Goal: Answer question/provide support

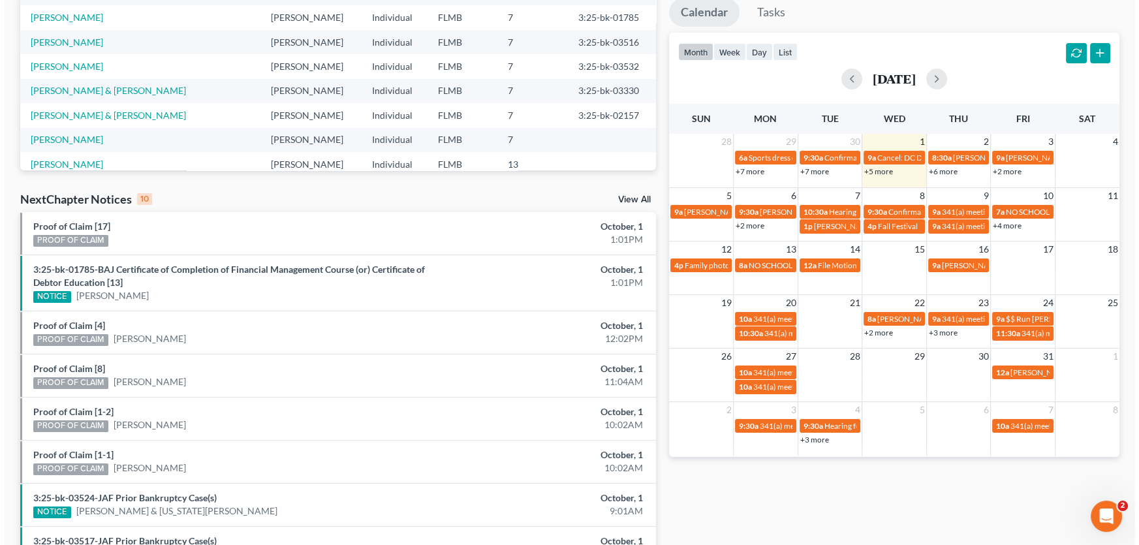
scroll to position [237, 0]
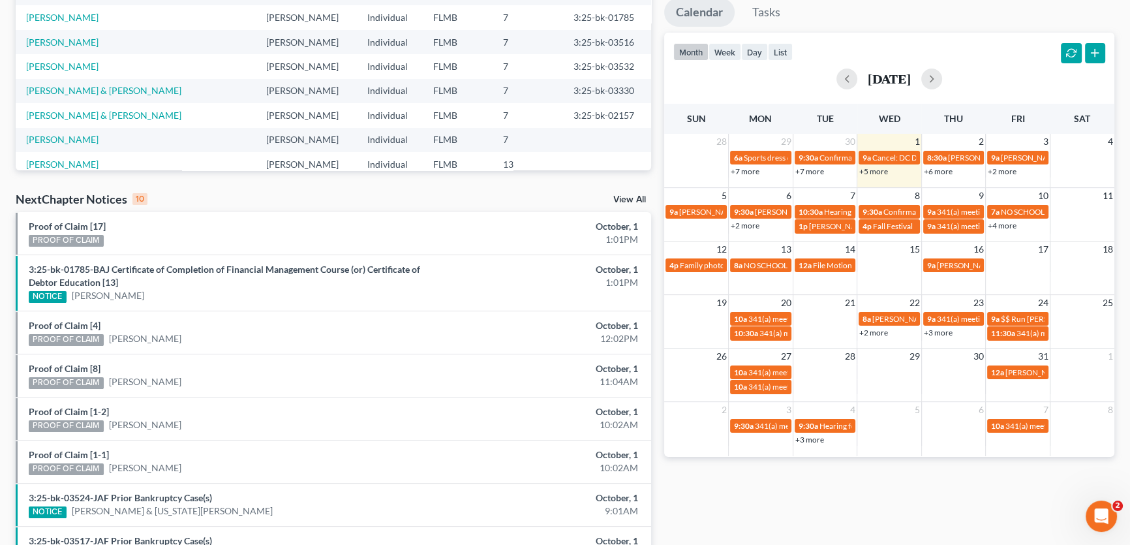
click at [882, 170] on link "+5 more" at bounding box center [874, 171] width 29 height 10
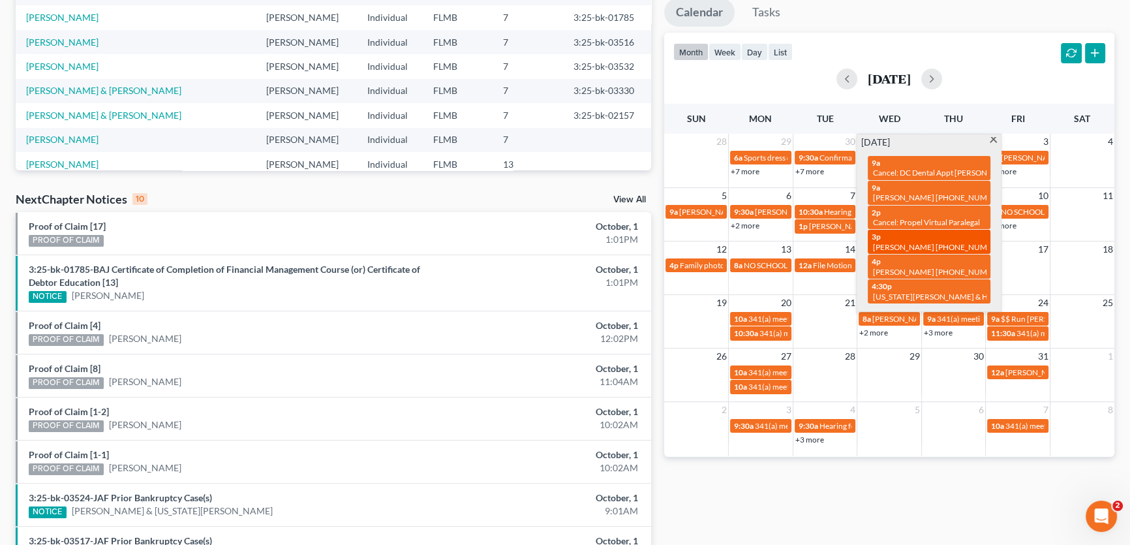
click at [923, 248] on span "[PERSON_NAME] [PHONE_NUMBER]" at bounding box center [939, 247] width 132 height 10
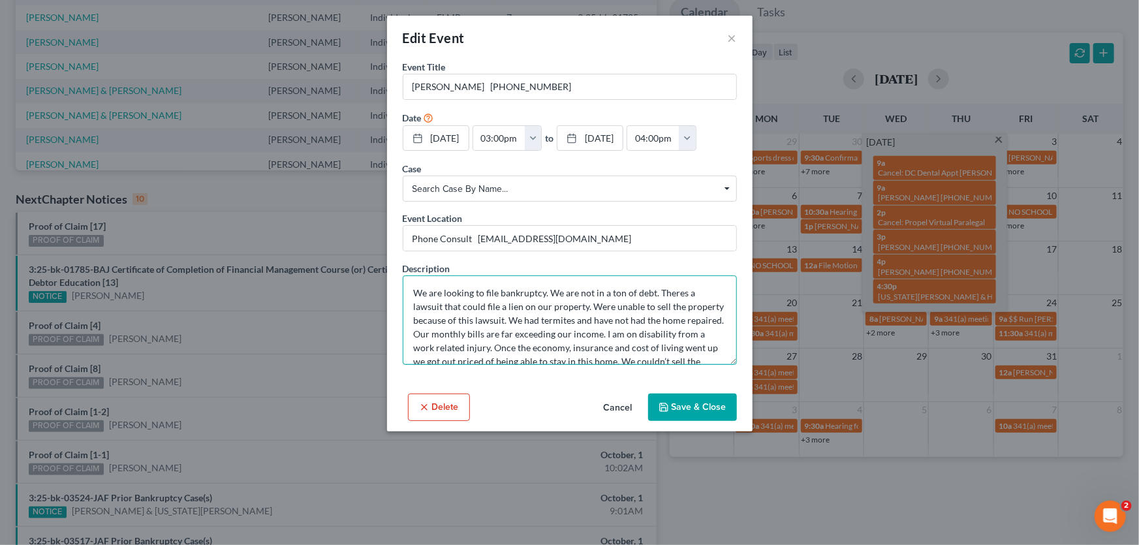
drag, startPoint x: 460, startPoint y: 292, endPoint x: 576, endPoint y: 312, distance: 117.2
click at [576, 312] on textarea "We are looking to file bankruptcy. We are not in a ton of debt. Theres a lawsui…" at bounding box center [570, 319] width 334 height 89
drag, startPoint x: 549, startPoint y: 328, endPoint x: 503, endPoint y: 296, distance: 56.1
click at [503, 296] on textarea "We are looking to file bankruptcy. We are not in a ton of debt. Theres a lawsui…" at bounding box center [570, 319] width 334 height 89
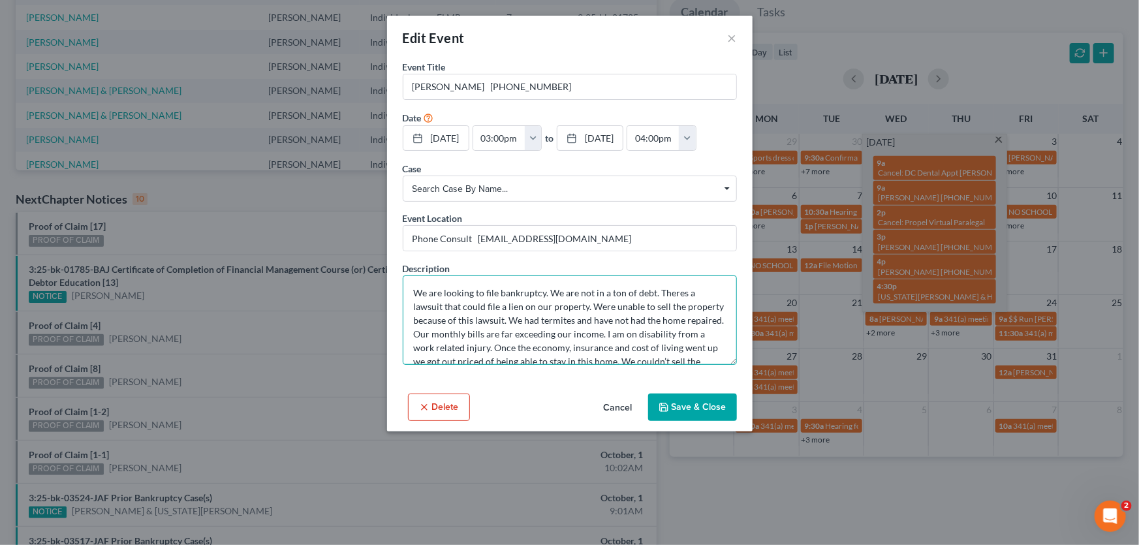
click at [503, 296] on textarea "We are looking to file bankruptcy. We are not in a ton of debt. Theres a lawsui…" at bounding box center [570, 319] width 334 height 89
drag, startPoint x: 521, startPoint y: 332, endPoint x: 504, endPoint y: 296, distance: 40.3
click at [504, 296] on textarea "We are looking to file bankruptcy. We are not in a ton of debt. Theres a lawsui…" at bounding box center [570, 319] width 334 height 89
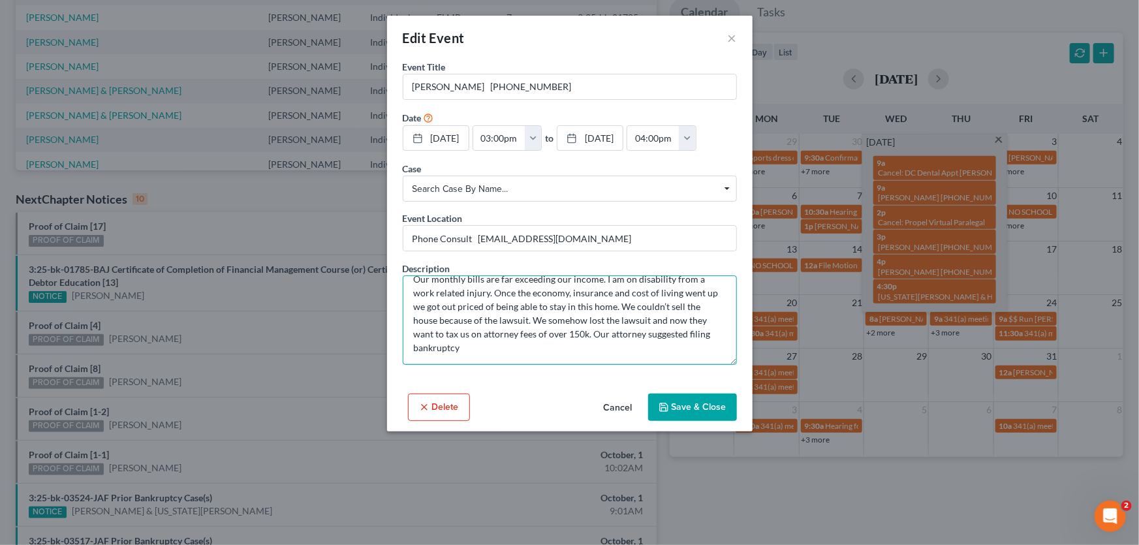
scroll to position [69, 0]
drag, startPoint x: 471, startPoint y: 288, endPoint x: 580, endPoint y: 338, distance: 120.6
click at [580, 338] on textarea "We are looking to file bankruptcy. We are not in a ton of debt. Theres a lawsui…" at bounding box center [570, 319] width 334 height 89
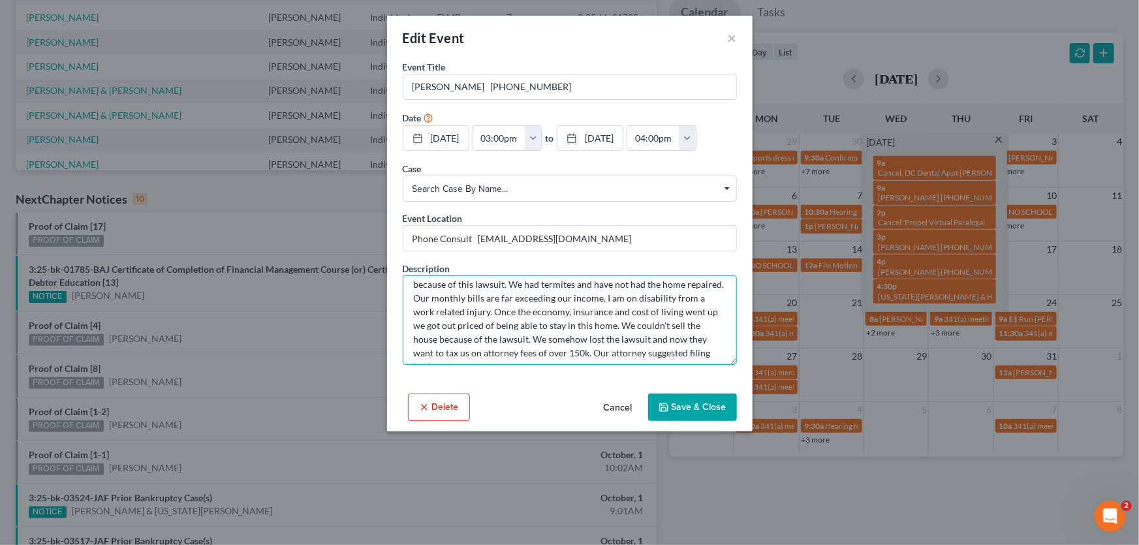
scroll to position [27, 0]
drag, startPoint x: 515, startPoint y: 311, endPoint x: 490, endPoint y: 317, distance: 25.6
click at [490, 317] on textarea "We are looking to file bankruptcy. We are not in a ton of debt. Theres a lawsui…" at bounding box center [570, 319] width 334 height 89
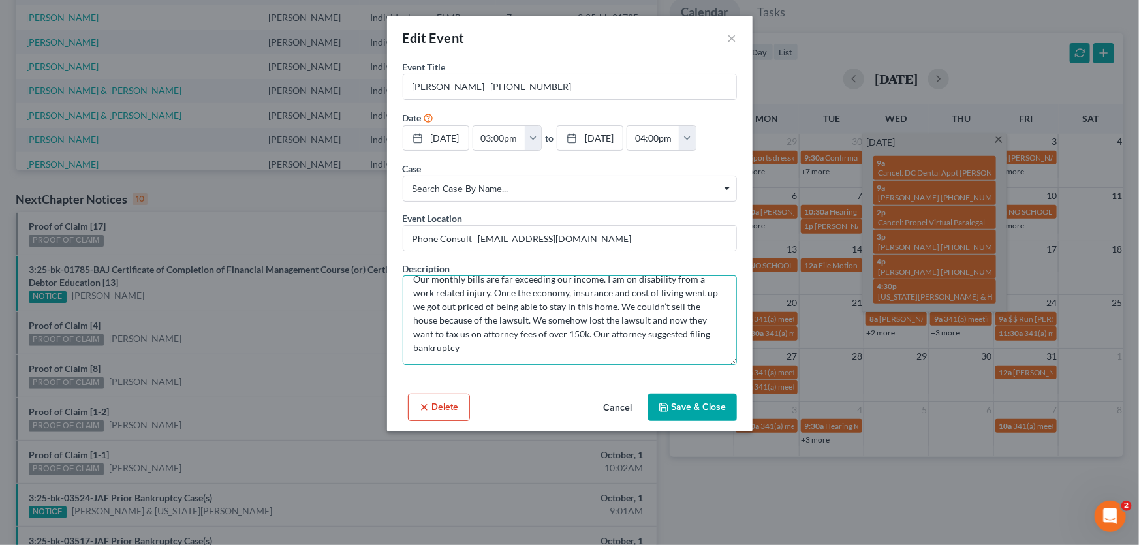
drag, startPoint x: 470, startPoint y: 305, endPoint x: 489, endPoint y: 350, distance: 49.1
click at [489, 350] on textarea "We are looking to file bankruptcy. We are not in a ton of debt. Theres a lawsui…" at bounding box center [570, 319] width 334 height 89
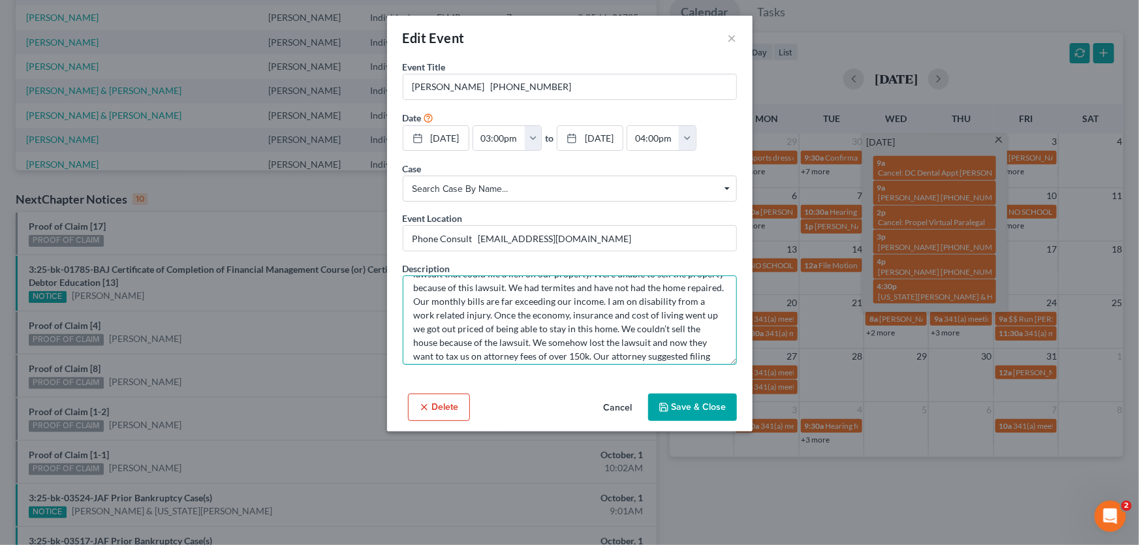
scroll to position [0, 0]
click at [506, 326] on textarea "We are looking to file bankruptcy. We are not in a ton of debt. Theres a lawsui…" at bounding box center [570, 319] width 334 height 89
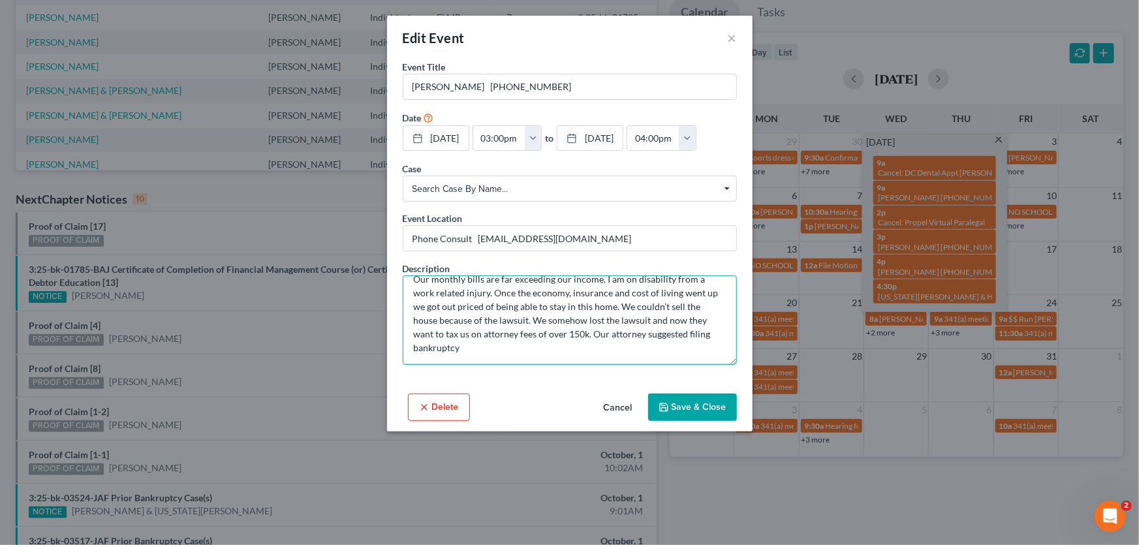
scroll to position [69, 0]
click at [481, 336] on textarea "We are looking to file bankruptcy. We are not in a ton of debt. Theres a lawsui…" at bounding box center [570, 319] width 334 height 89
click at [470, 346] on textarea "We are looking to file bankruptcy. We are not in a ton of debt. Theres a lawsui…" at bounding box center [570, 319] width 334 height 89
click at [733, 39] on button "×" at bounding box center [732, 38] width 9 height 16
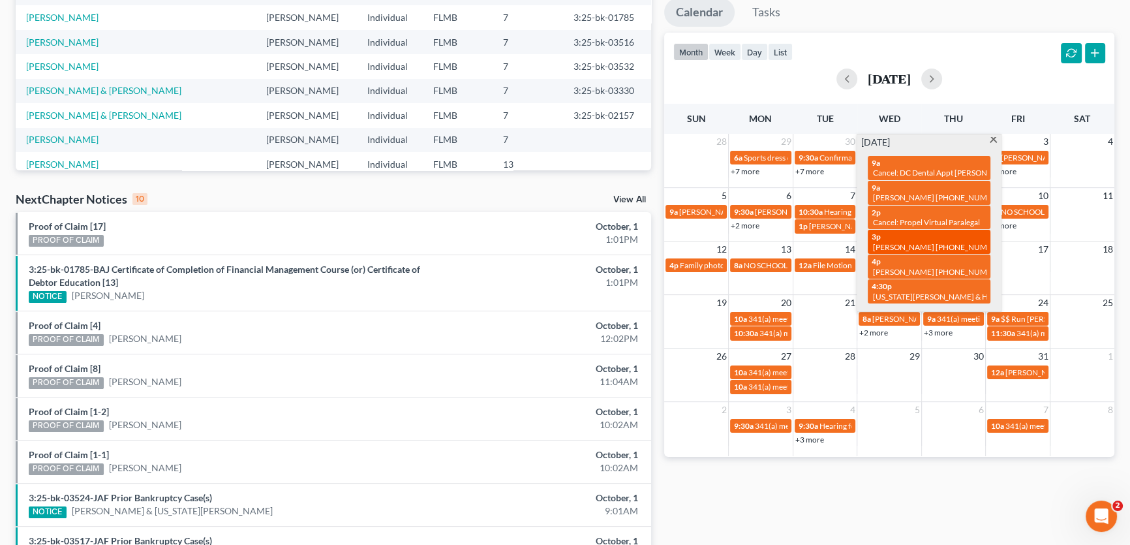
click at [922, 235] on div "3p [PERSON_NAME] [PHONE_NUMBER]" at bounding box center [929, 242] width 115 height 20
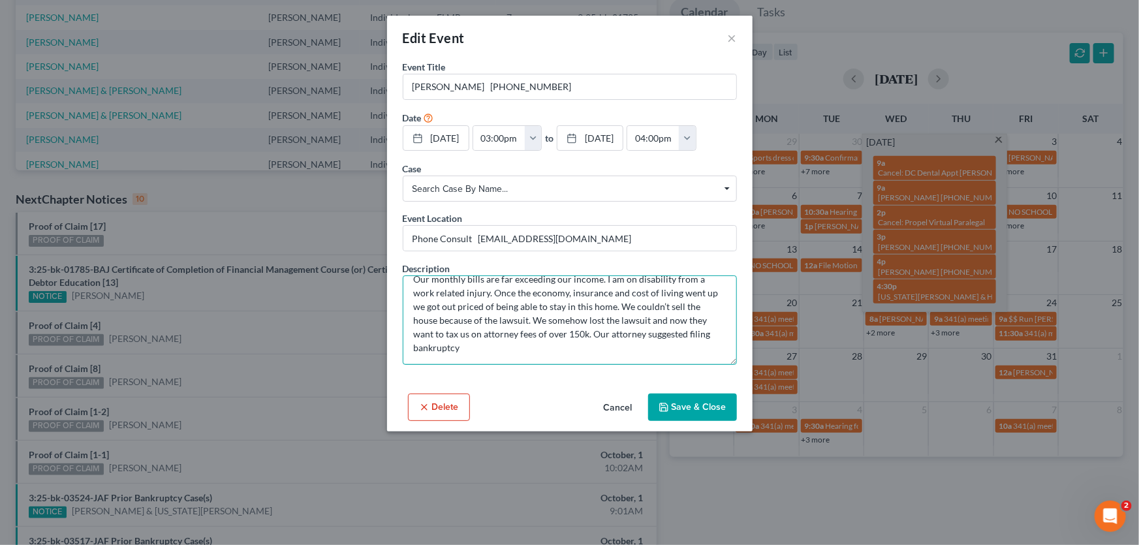
click at [455, 311] on textarea "We are looking to file bankruptcy. We are not in a ton of debt. Theres a lawsui…" at bounding box center [570, 319] width 334 height 89
click at [540, 346] on textarea "We are looking to file bankruptcy. We are not in a ton of debt. Theres a lawsui…" at bounding box center [570, 319] width 334 height 89
